Goal: Transaction & Acquisition: Purchase product/service

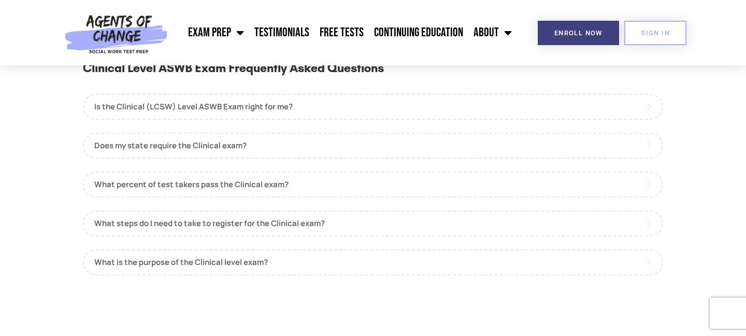
scroll to position [960, 0]
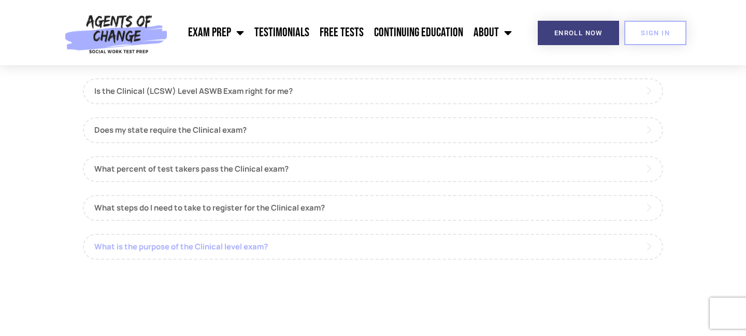
click at [251, 245] on link "What is the purpose of the Clinical level exam?" at bounding box center [373, 247] width 580 height 26
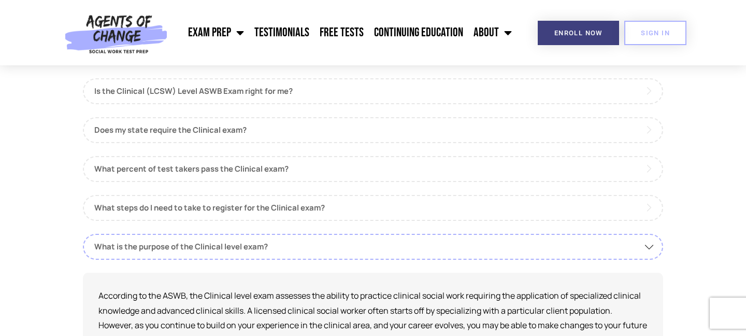
click at [298, 182] on div "Is the Clinical (LCSW) Level ASWB Exam right for me? To take this exam, you nee…" at bounding box center [373, 221] width 580 height 287
click at [296, 168] on link "What percent of test takers pass the Clinical exam?" at bounding box center [373, 169] width 580 height 26
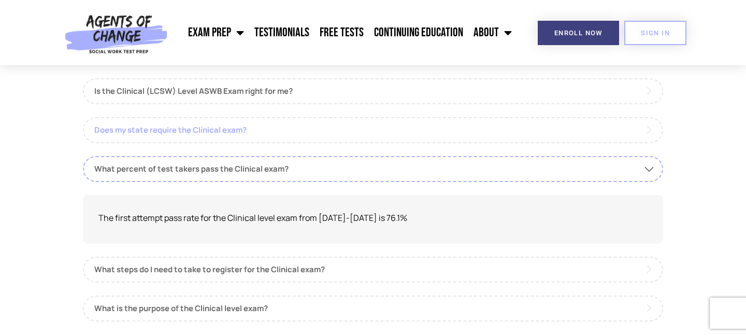
click at [315, 130] on link "Does my state require the Clinical exam?" at bounding box center [373, 130] width 580 height 26
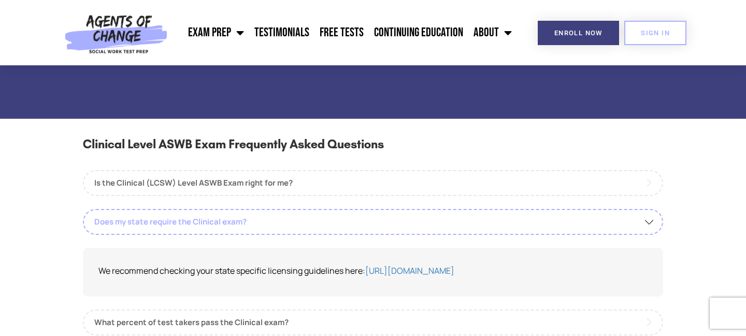
scroll to position [865, 0]
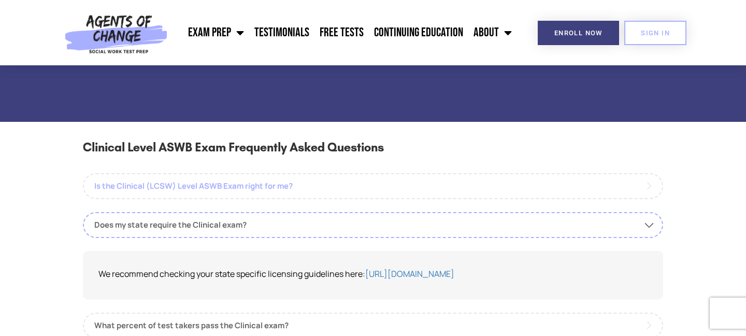
click at [316, 191] on link "Is the Clinical (LCSW) Level ASWB Exam right for me?" at bounding box center [373, 186] width 580 height 26
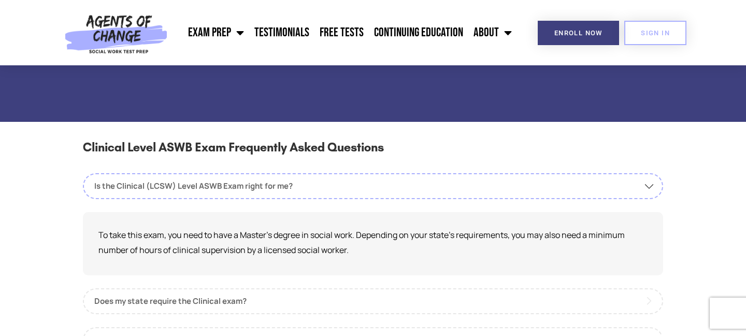
scroll to position [285, 0]
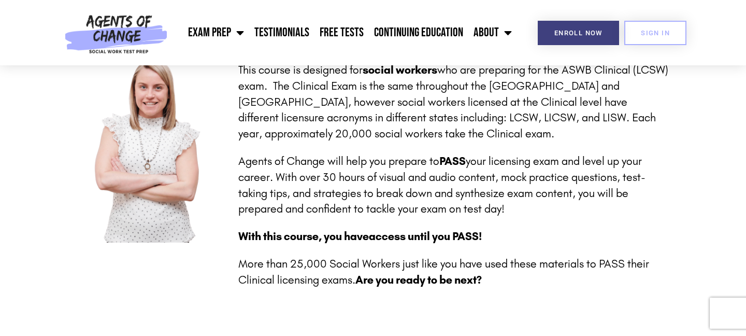
click at [557, 48] on div "Enroll Now" at bounding box center [564, 32] width 94 height 65
click at [557, 34] on span "Enroll Now" at bounding box center [578, 33] width 48 height 7
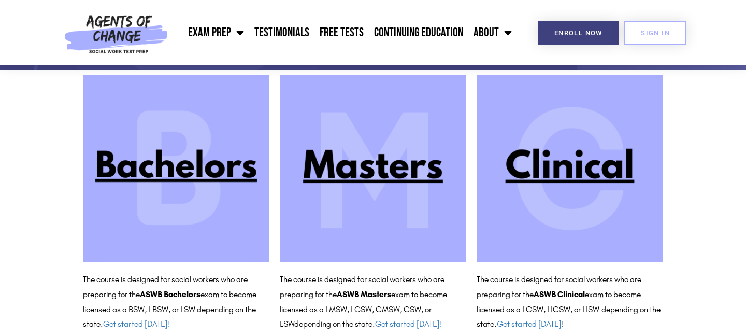
scroll to position [121, 0]
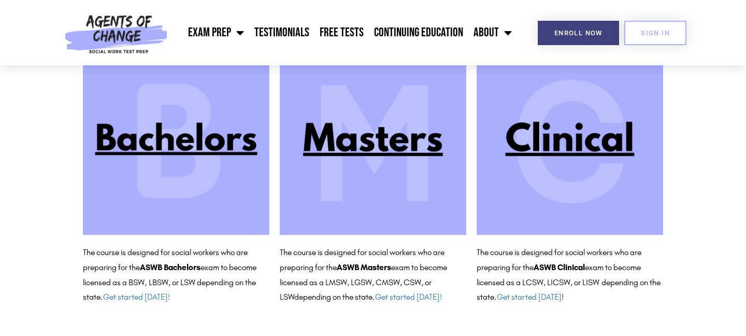
click at [558, 180] on img at bounding box center [569, 141] width 186 height 186
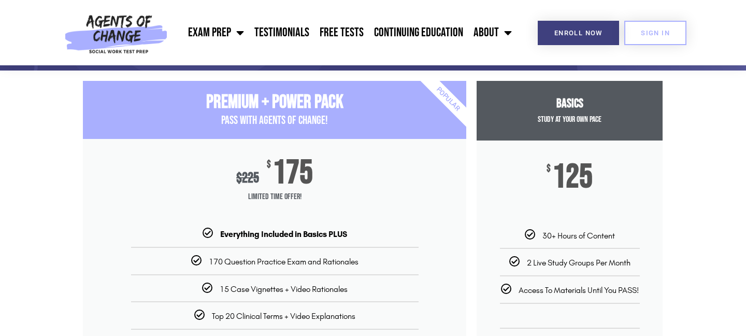
scroll to position [165, 0]
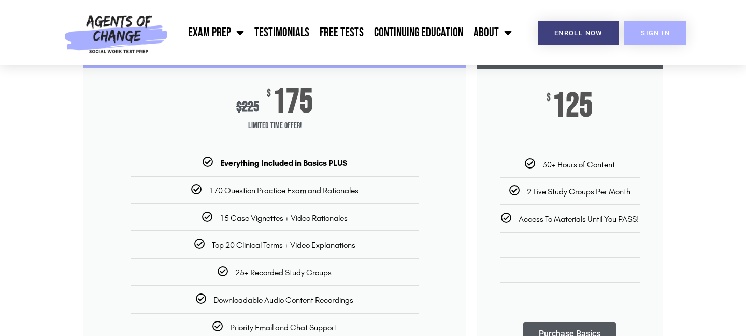
click at [664, 23] on link "SIGN IN" at bounding box center [655, 33] width 62 height 24
